Goal: Transaction & Acquisition: Obtain resource

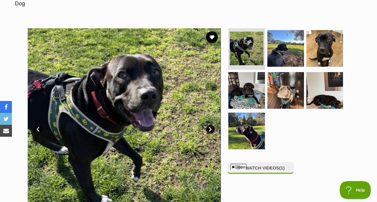
scroll to position [104, 0]
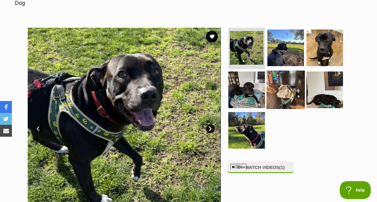
click at [292, 84] on img at bounding box center [286, 90] width 38 height 38
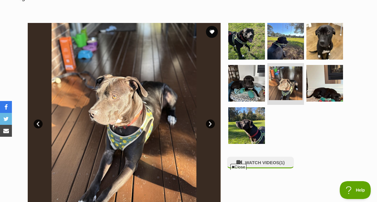
scroll to position [103, 0]
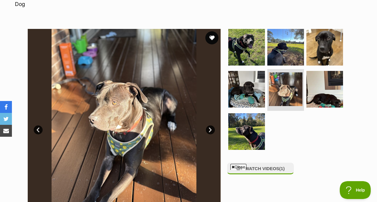
click at [209, 32] on button "favourite" at bounding box center [211, 37] width 13 height 13
click at [275, 35] on img at bounding box center [286, 47] width 38 height 38
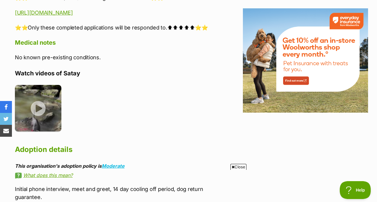
scroll to position [732, 0]
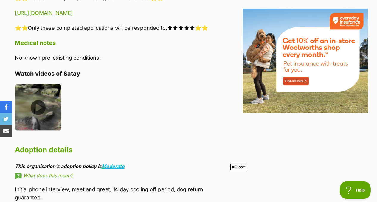
click at [40, 84] on img at bounding box center [38, 107] width 47 height 47
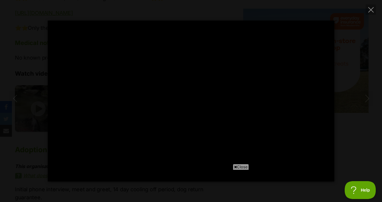
click at [239, 166] on span "Close" at bounding box center [241, 167] width 16 height 6
type input "100"
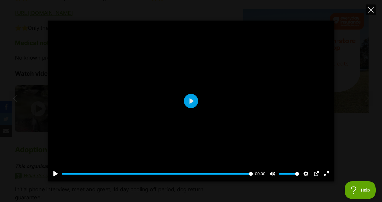
click at [372, 11] on icon "Close" at bounding box center [370, 9] width 5 height 5
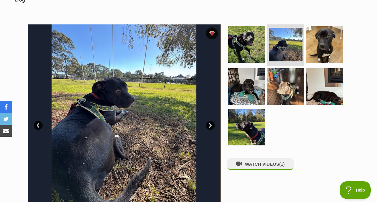
scroll to position [108, 0]
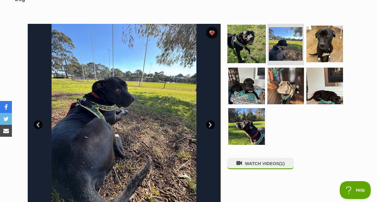
click at [242, 51] on img at bounding box center [247, 43] width 38 height 38
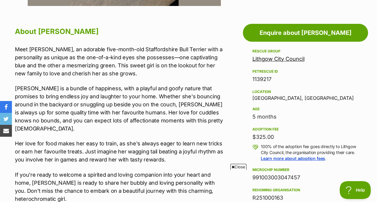
scroll to position [321, 0]
